Goal: Find specific page/section: Find specific page/section

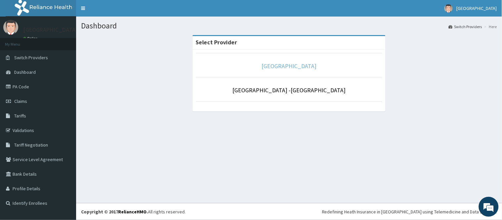
click at [283, 67] on link "[GEOGRAPHIC_DATA]" at bounding box center [289, 66] width 55 height 8
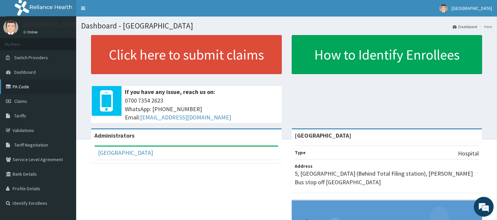
click at [23, 90] on link "PA Code" at bounding box center [38, 86] width 76 height 15
